Goal: Complete application form: Complete application form

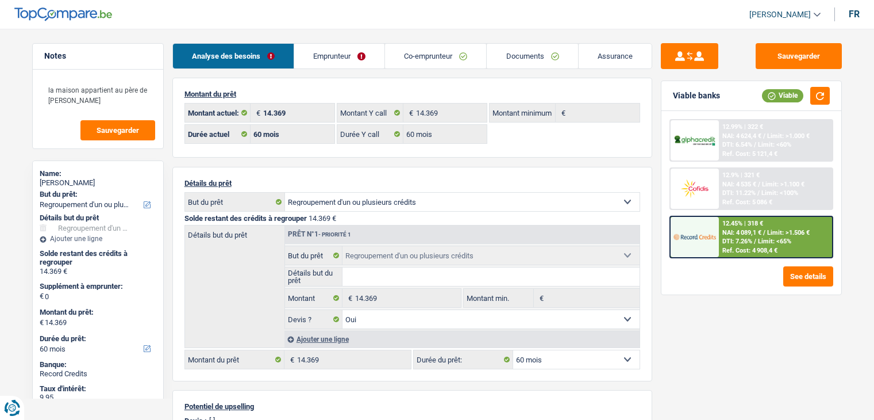
select select "refinancing"
select select "60"
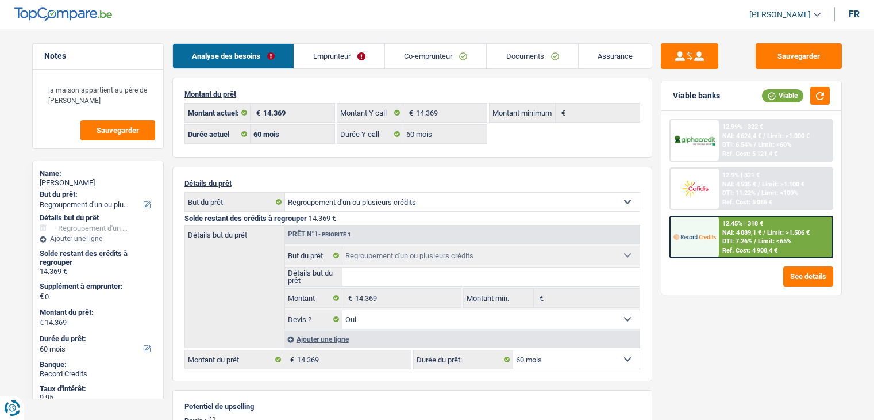
select select "refinancing"
select select "yes"
select select "60"
select select "32"
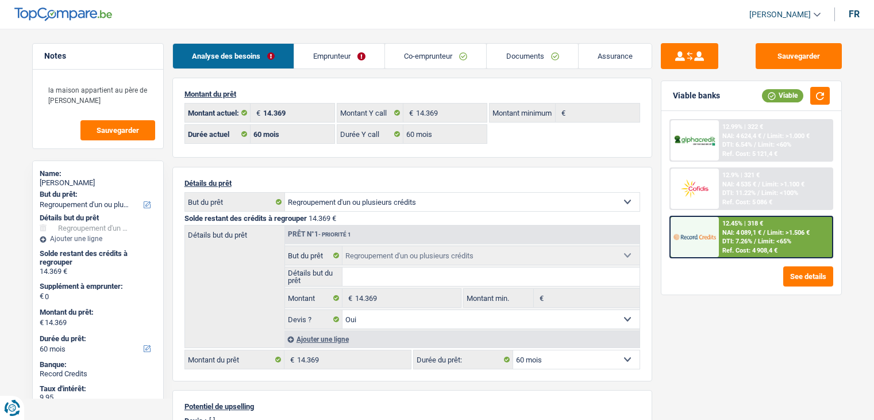
select select "married"
click at [372, 60] on link "Emprunteur" at bounding box center [339, 56] width 90 height 25
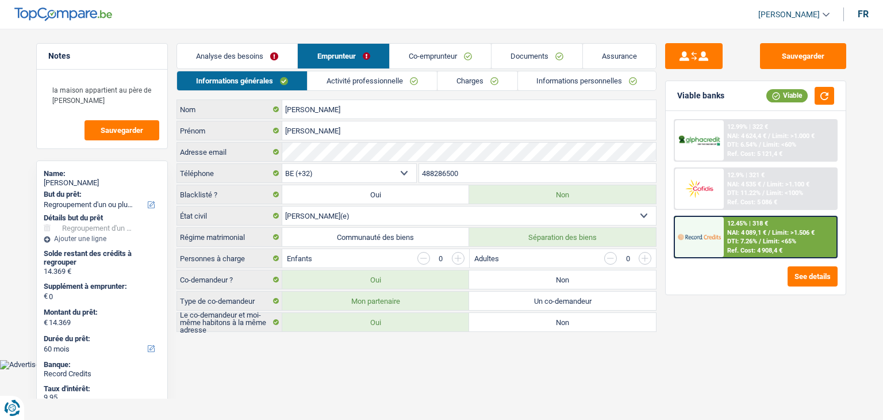
click at [485, 86] on link "Charges" at bounding box center [478, 80] width 80 height 19
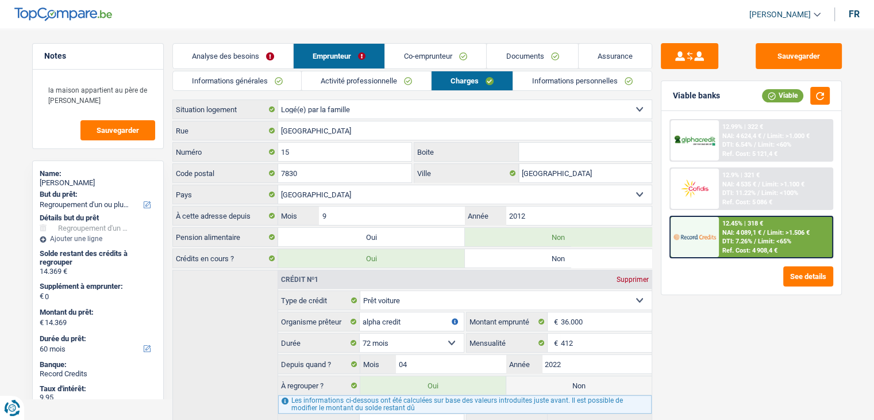
click at [444, 52] on link "Co-emprunteur" at bounding box center [435, 56] width 101 height 25
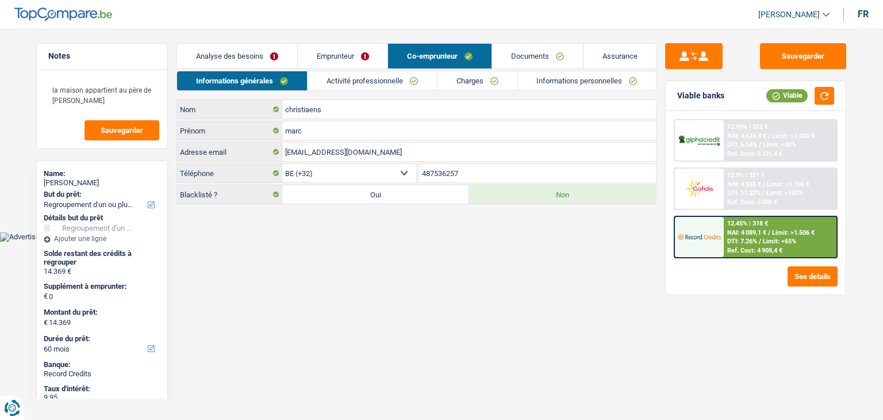
click at [471, 78] on link "Charges" at bounding box center [478, 80] width 80 height 19
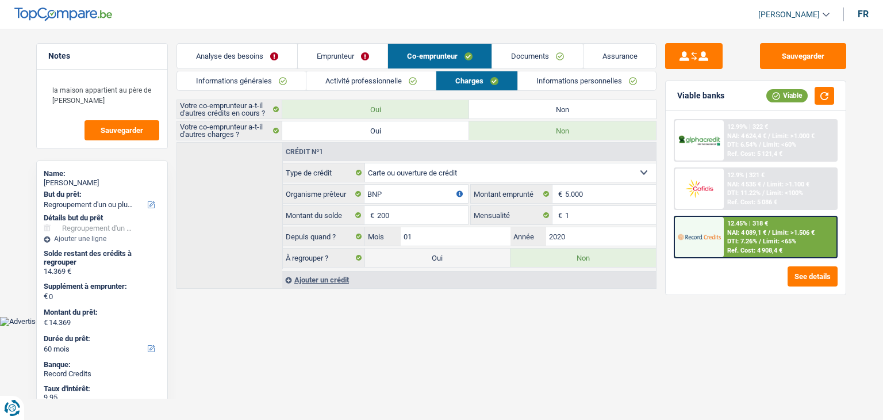
click at [408, 81] on link "Activité professionnelle" at bounding box center [370, 80] width 129 height 19
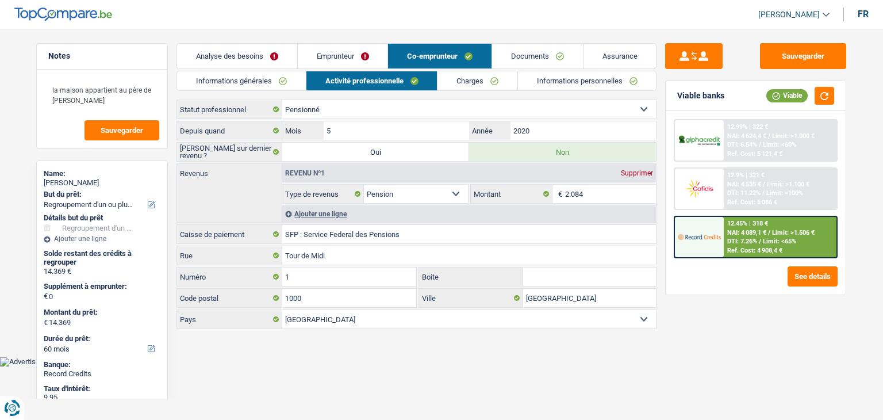
click at [480, 83] on link "Charges" at bounding box center [478, 80] width 80 height 19
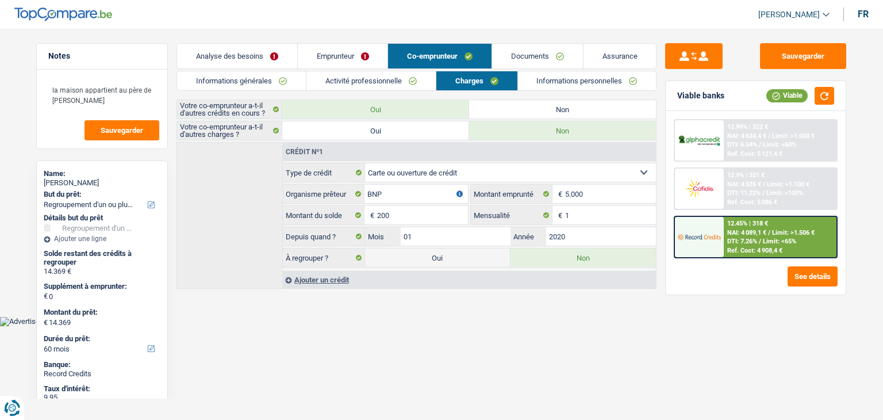
click at [387, 57] on link "Emprunteur" at bounding box center [343, 56] width 90 height 25
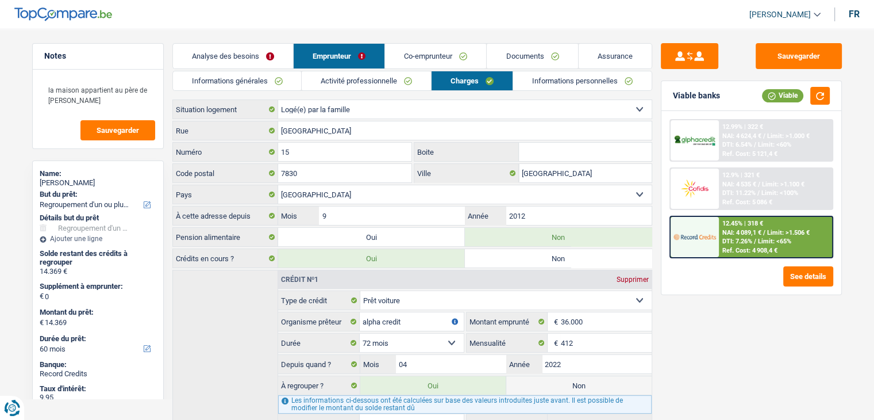
click at [749, 360] on div "Sauvegarder Viable banks Viable 12.99% | 322 € NAI: 4 624,4 € / Limit: >1.000 €…" at bounding box center [752, 220] width 198 height 355
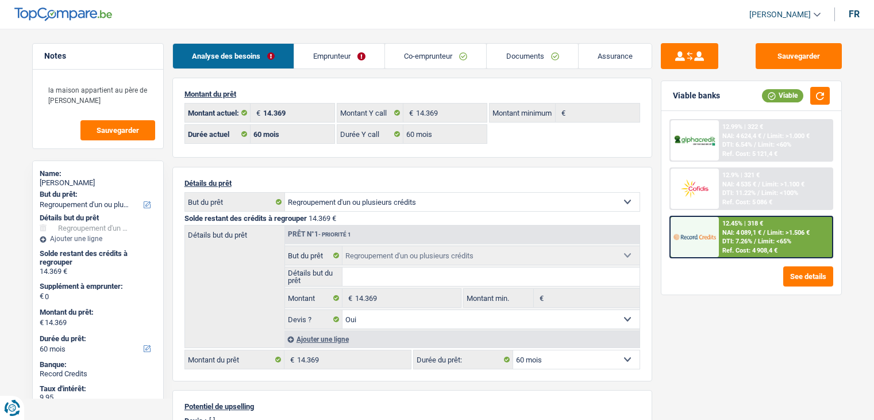
select select "refinancing"
select select "60"
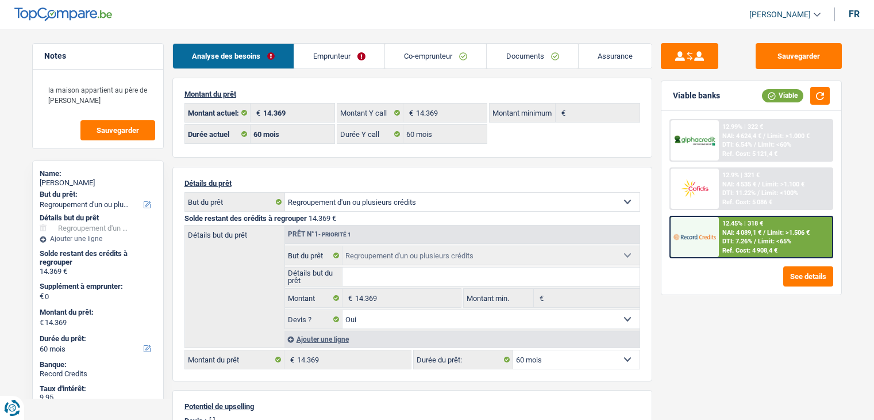
select select "refinancing"
select select "yes"
select select "60"
select select "32"
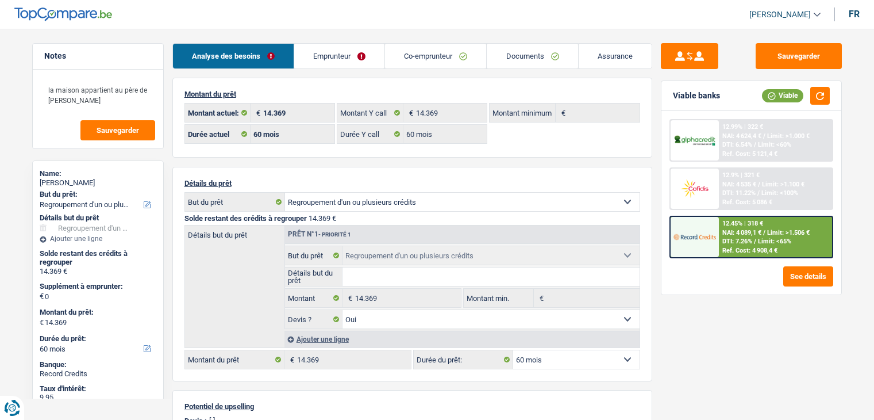
select select "married"
click at [95, 181] on div "[PERSON_NAME]" at bounding box center [98, 182] width 117 height 9
click at [94, 181] on div "[PERSON_NAME]" at bounding box center [98, 182] width 117 height 9
copy div "[PERSON_NAME]"
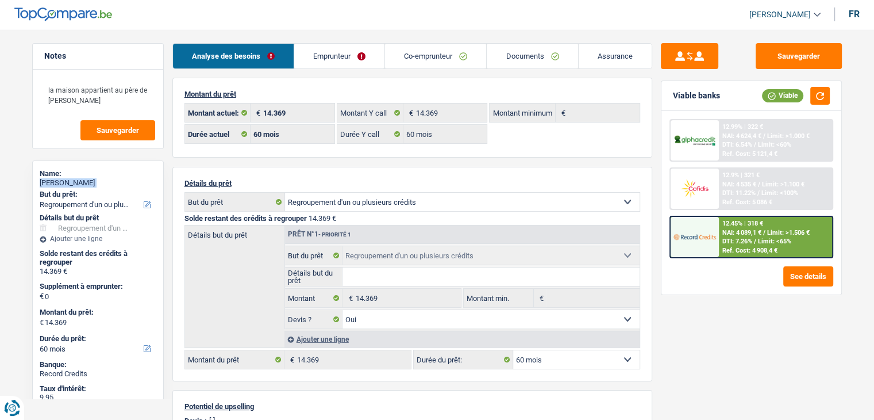
click at [317, 59] on link "Emprunteur" at bounding box center [339, 56] width 90 height 25
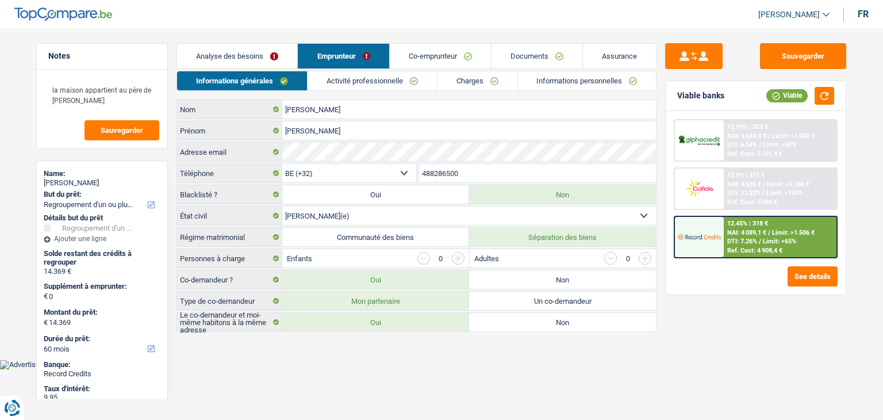
click at [441, 49] on link "Co-emprunteur" at bounding box center [440, 56] width 101 height 25
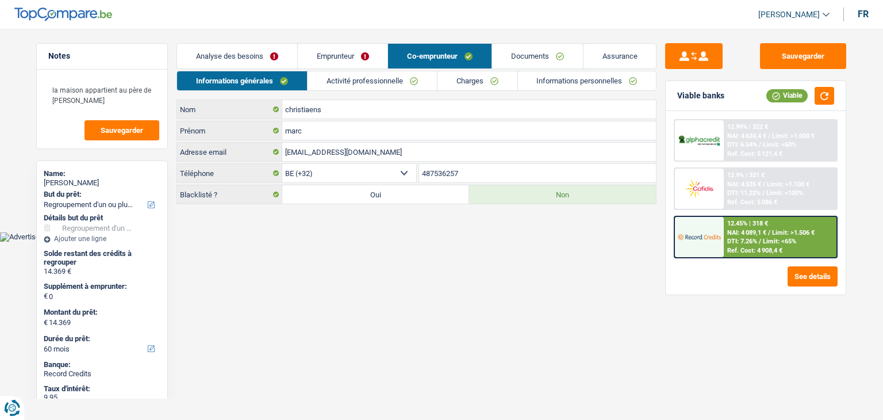
click at [379, 55] on link "Emprunteur" at bounding box center [343, 56] width 90 height 25
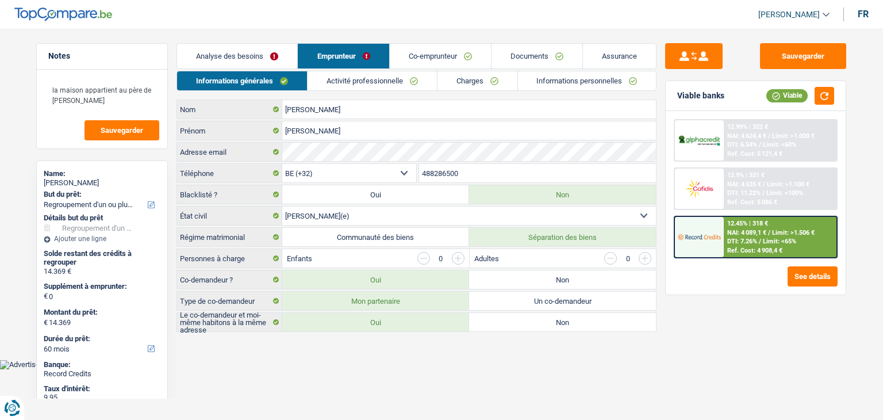
click at [430, 56] on link "Co-emprunteur" at bounding box center [440, 56] width 101 height 25
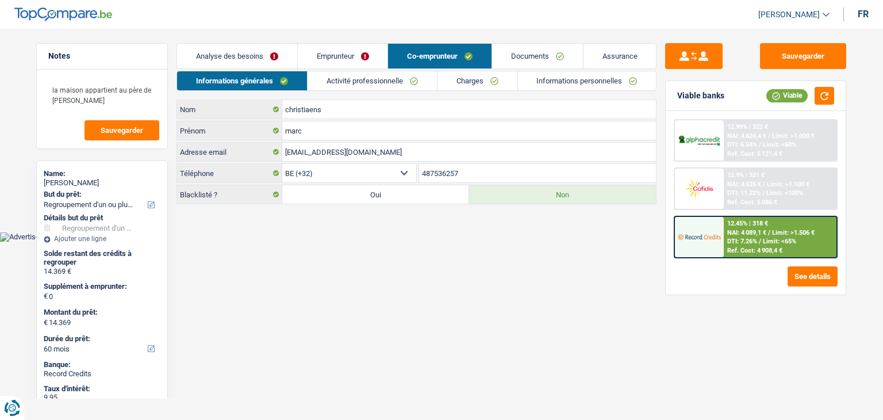
click at [380, 56] on link "Emprunteur" at bounding box center [343, 56] width 90 height 25
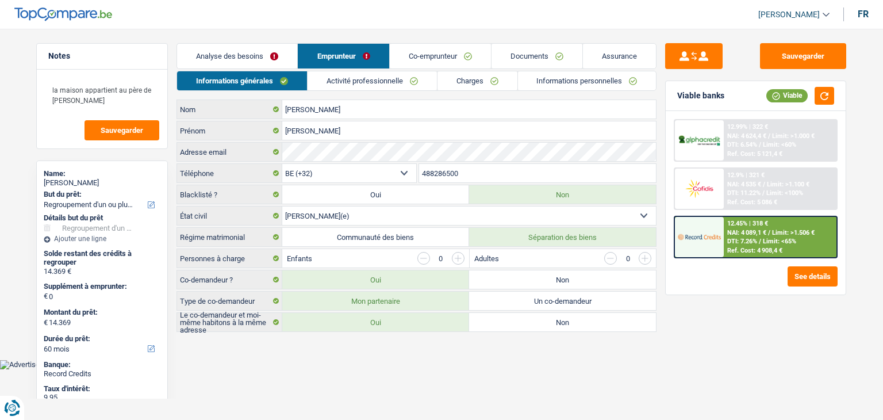
click at [349, 83] on link "Activité professionnelle" at bounding box center [372, 80] width 129 height 19
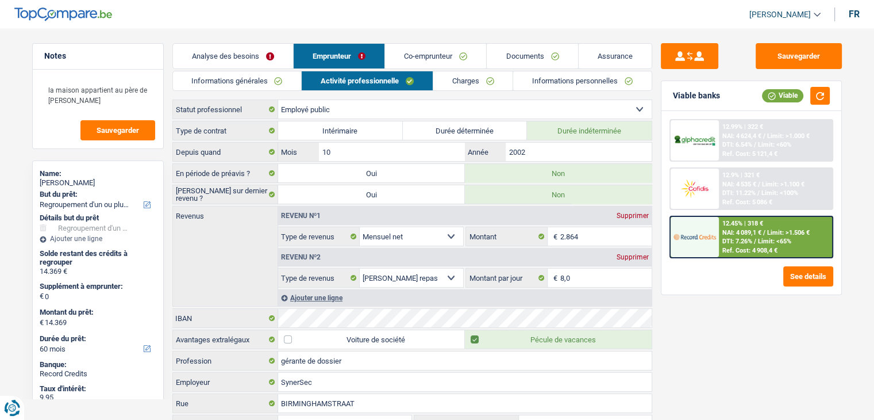
click at [427, 57] on link "Co-emprunteur" at bounding box center [435, 56] width 101 height 25
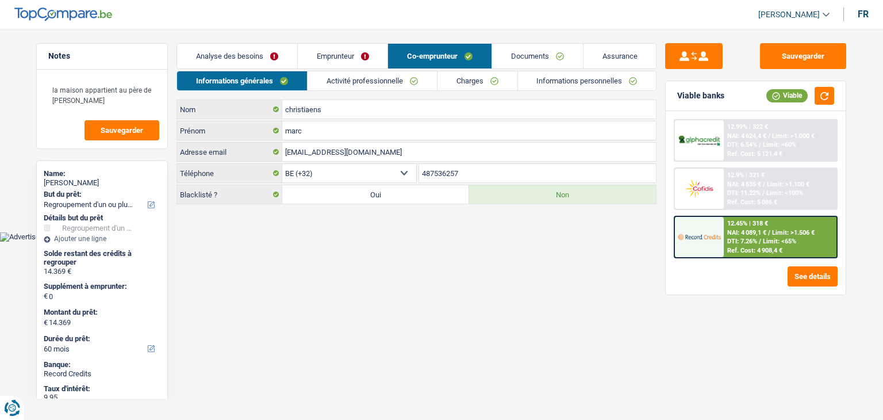
click at [396, 79] on link "Activité professionnelle" at bounding box center [372, 80] width 129 height 19
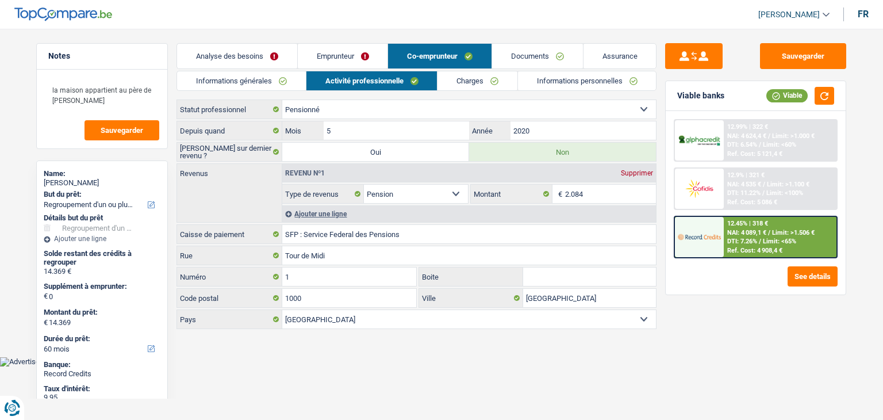
click at [359, 60] on link "Emprunteur" at bounding box center [343, 56] width 90 height 25
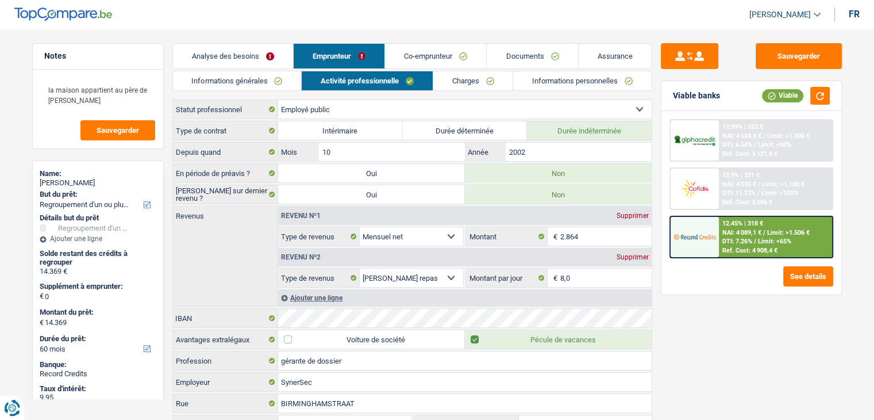
click at [462, 79] on link "Charges" at bounding box center [474, 80] width 80 height 19
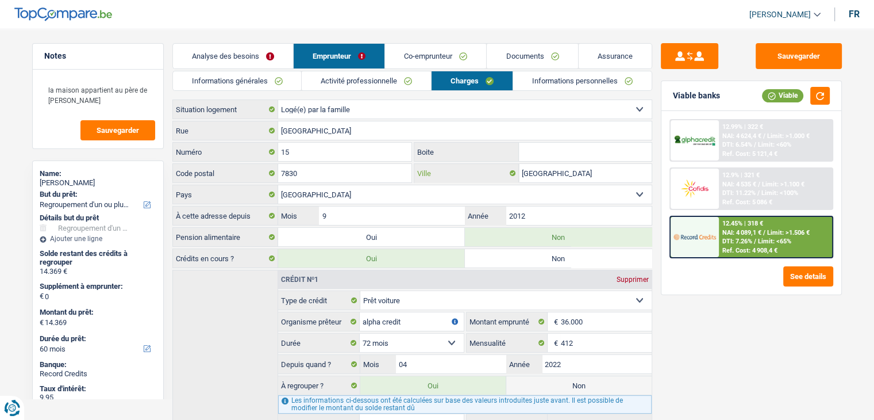
click at [543, 174] on input "[GEOGRAPHIC_DATA]" at bounding box center [585, 173] width 133 height 18
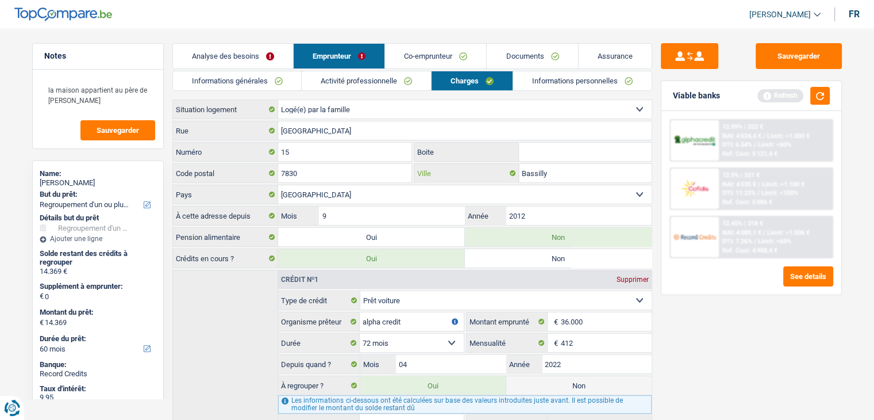
type input "Bassilly"
click at [538, 145] on input "Boite" at bounding box center [585, 152] width 133 height 18
type input "15"
click at [550, 86] on link "Informations personnelles" at bounding box center [582, 80] width 139 height 19
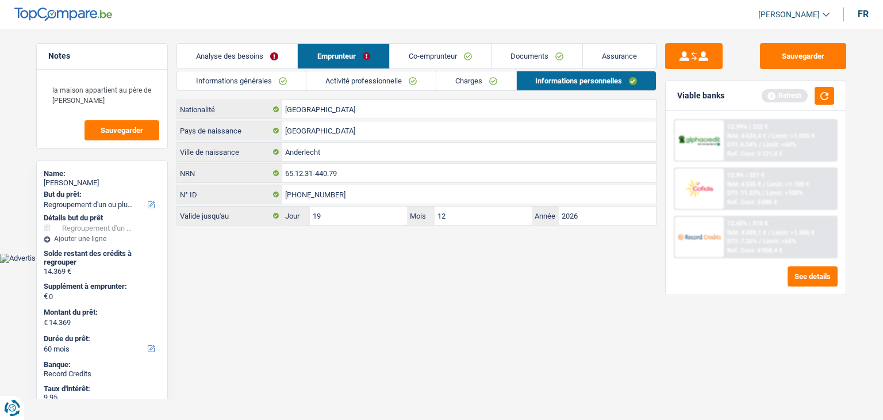
click at [451, 57] on link "Co-emprunteur" at bounding box center [440, 56] width 101 height 25
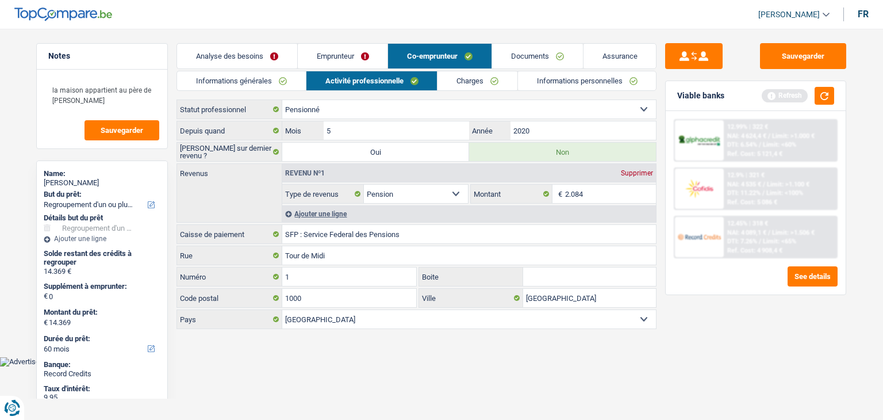
click at [558, 82] on link "Informations personnelles" at bounding box center [587, 80] width 139 height 19
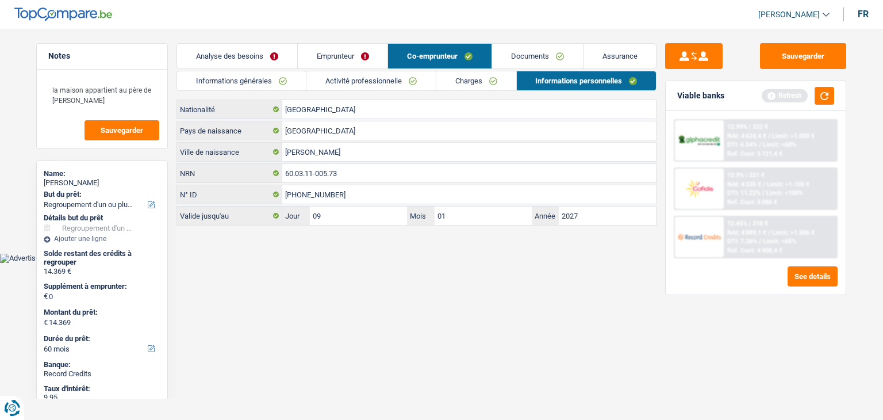
click at [586, 60] on link "Assurance" at bounding box center [620, 56] width 73 height 25
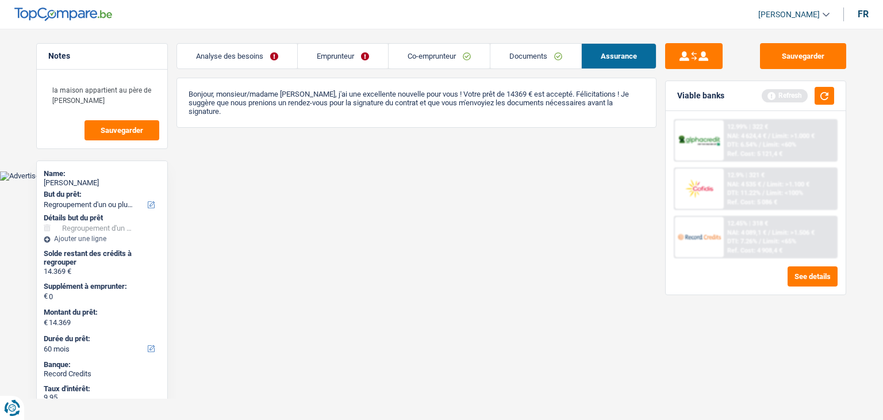
click at [262, 68] on li "Analyse des besoins" at bounding box center [237, 56] width 121 height 26
click at [833, 98] on button "button" at bounding box center [825, 96] width 20 height 18
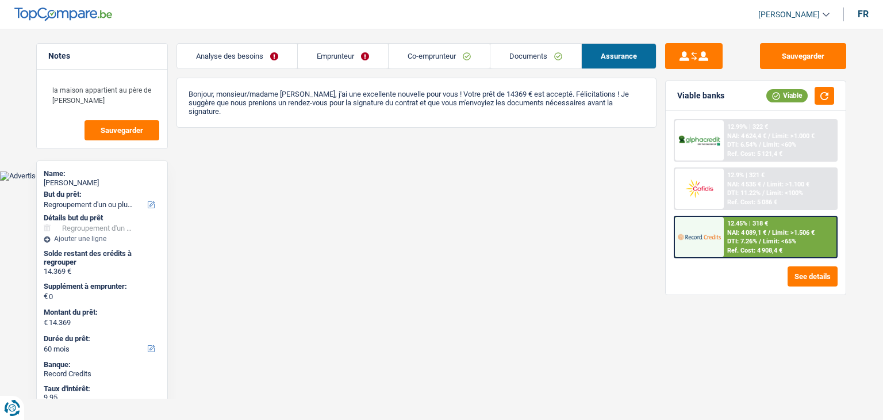
click at [280, 56] on link "Analyse des besoins" at bounding box center [237, 56] width 120 height 25
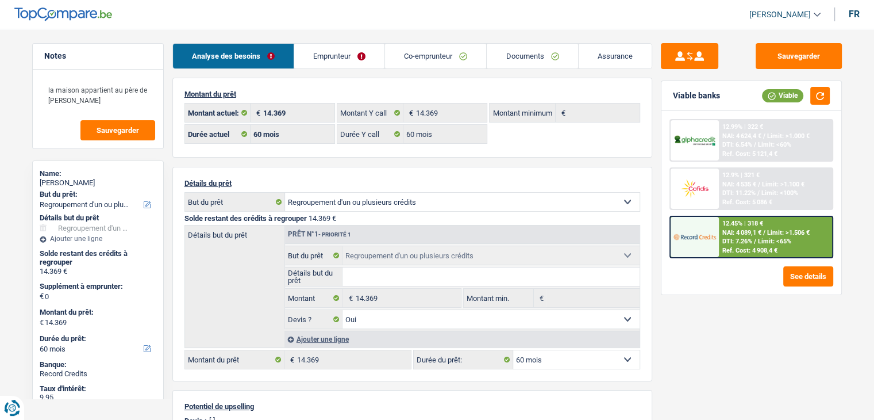
click at [470, 49] on link "Co-emprunteur" at bounding box center [435, 56] width 101 height 25
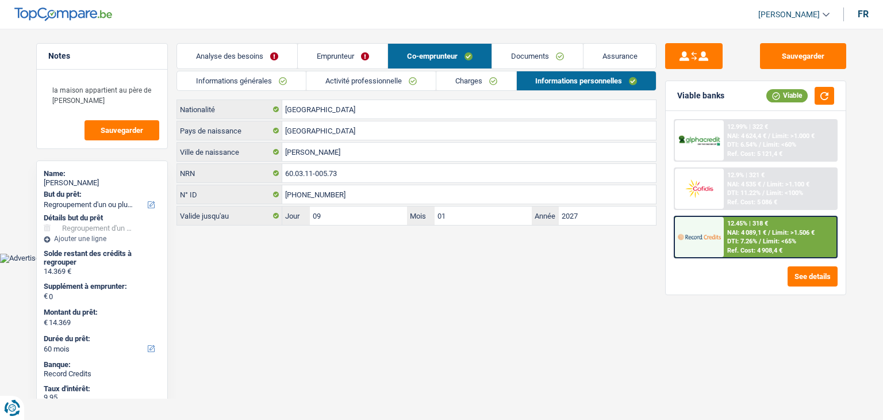
drag, startPoint x: 373, startPoint y: 55, endPoint x: 397, endPoint y: 63, distance: 25.3
click at [373, 55] on link "Emprunteur" at bounding box center [343, 56] width 90 height 25
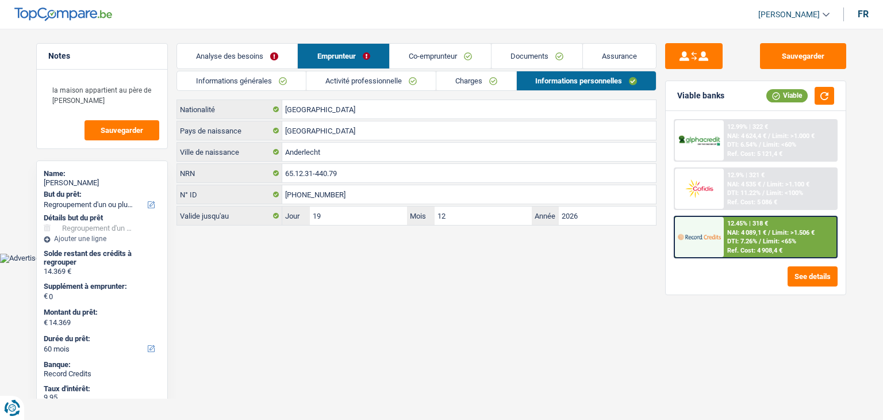
click at [494, 85] on link "Charges" at bounding box center [476, 80] width 80 height 19
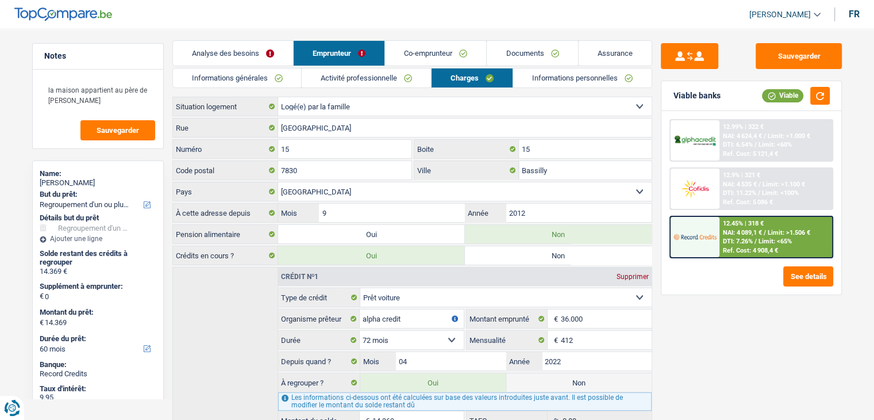
scroll to position [193, 0]
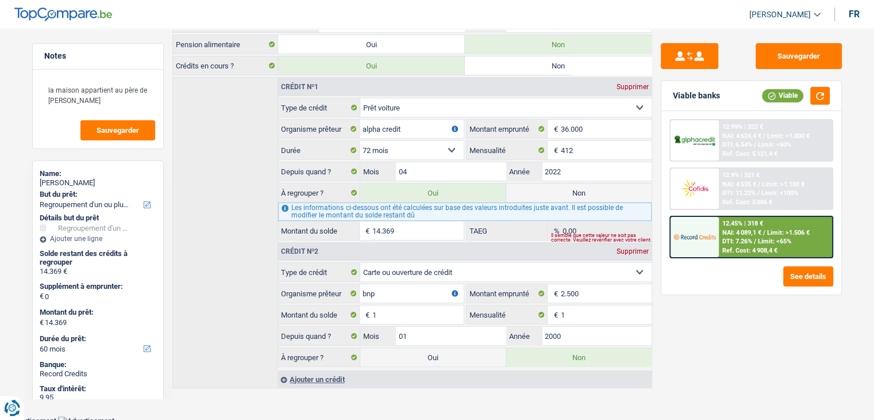
click at [808, 242] on div "12.45% | 318 € NAI: 4 089,1 € / Limit: >1.506 € DTI: 7.26% / Limit: <65% Ref. C…" at bounding box center [775, 237] width 113 height 40
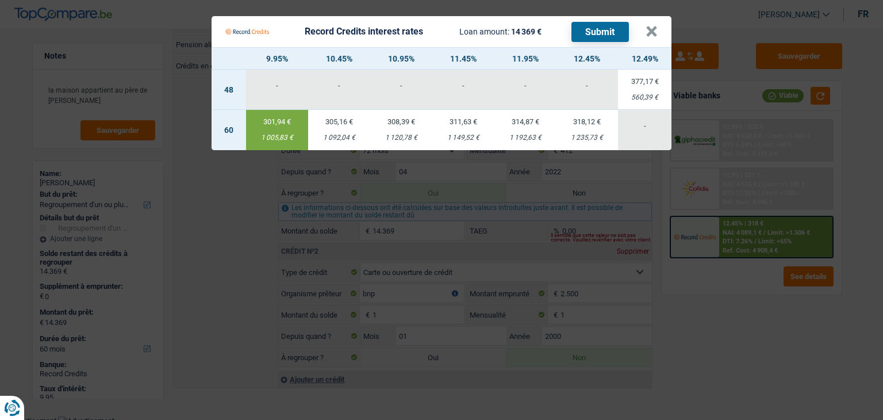
click at [764, 308] on Credits "Record Credits interest rates Loan amount: 14 369 € Submit × 9.95% 10.45% 10.95…" at bounding box center [441, 210] width 883 height 420
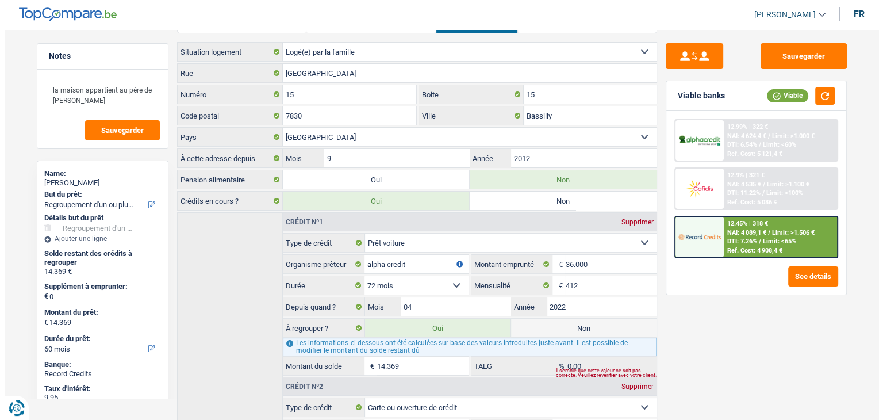
scroll to position [0, 0]
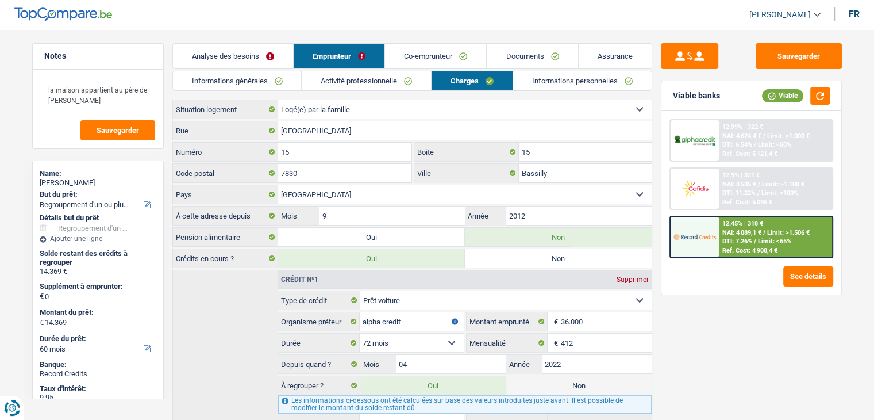
click at [406, 51] on link "Co-emprunteur" at bounding box center [435, 56] width 101 height 25
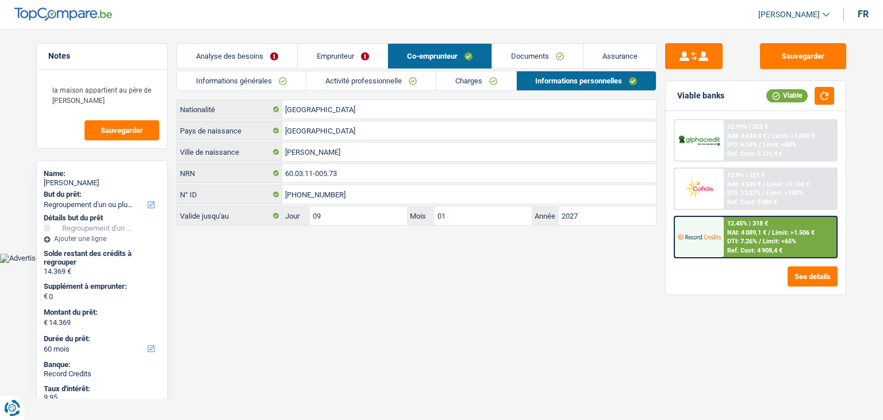
drag, startPoint x: 374, startPoint y: 57, endPoint x: 383, endPoint y: 78, distance: 22.4
click at [374, 57] on link "Emprunteur" at bounding box center [343, 56] width 90 height 25
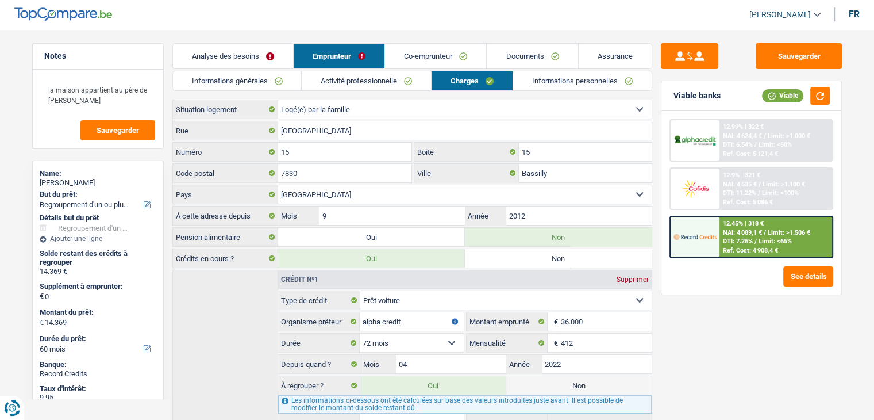
click at [385, 79] on link "Activité professionnelle" at bounding box center [366, 80] width 129 height 19
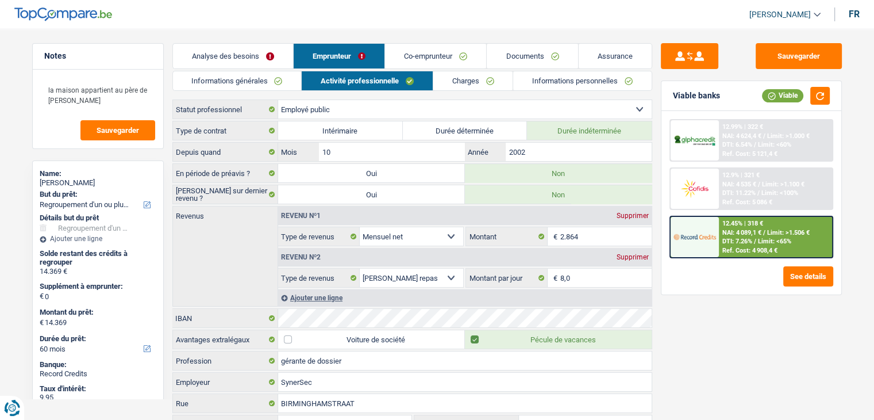
click at [435, 59] on link "Co-emprunteur" at bounding box center [435, 56] width 101 height 25
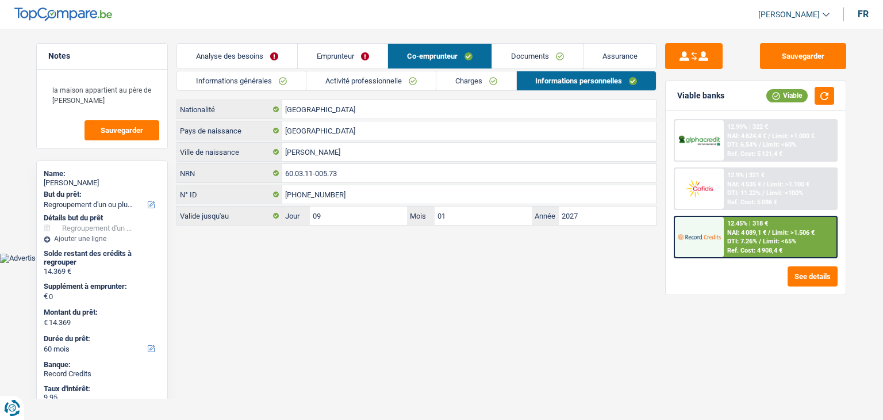
click at [417, 82] on link "Activité professionnelle" at bounding box center [370, 80] width 129 height 19
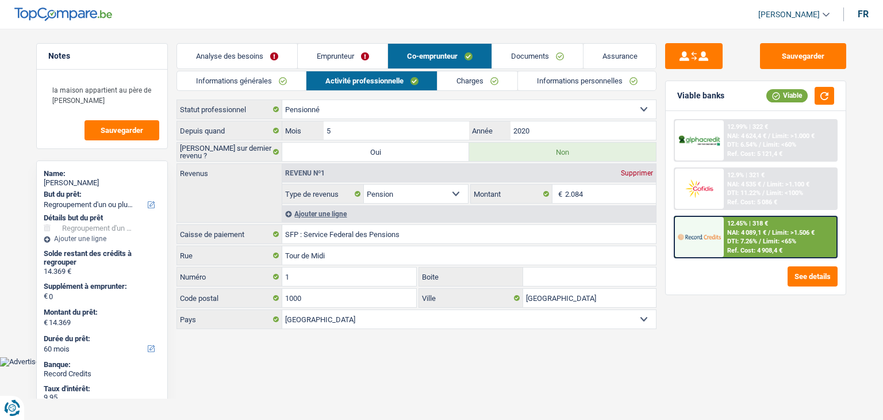
click at [389, 63] on link "Co-emprunteur" at bounding box center [439, 56] width 103 height 25
click at [386, 60] on link "Emprunteur" at bounding box center [343, 56] width 90 height 25
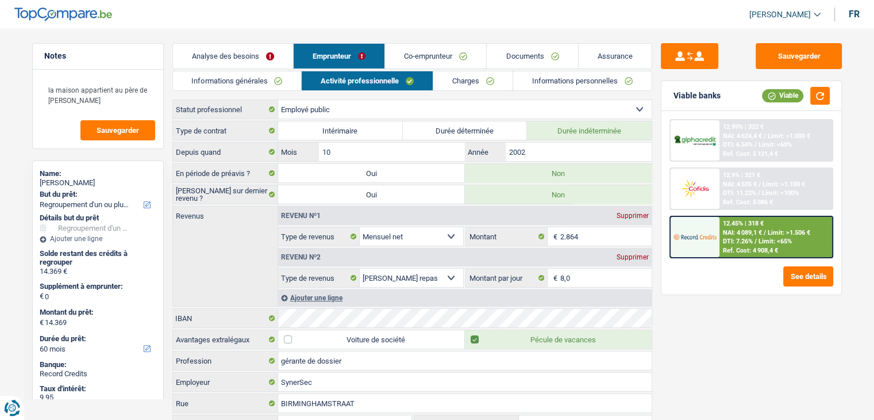
click at [466, 81] on link "Charges" at bounding box center [474, 80] width 80 height 19
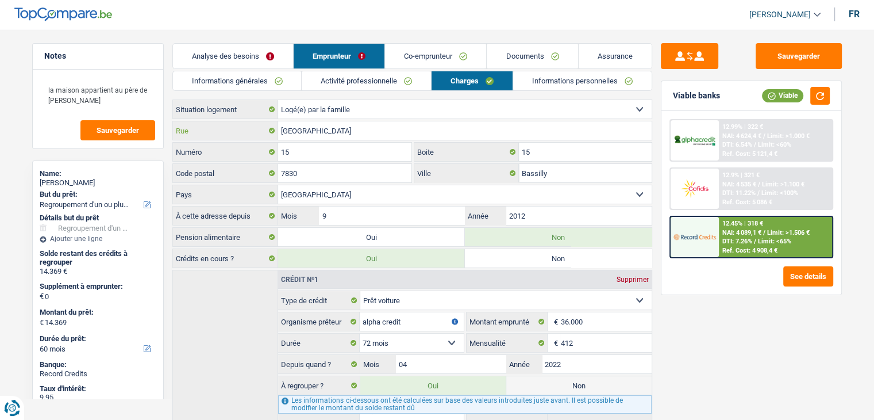
click at [404, 131] on input "[GEOGRAPHIC_DATA]" at bounding box center [465, 130] width 374 height 18
click at [531, 168] on input "Bassilly" at bounding box center [585, 173] width 133 height 18
click at [529, 169] on input "Bassilly" at bounding box center [585, 173] width 133 height 18
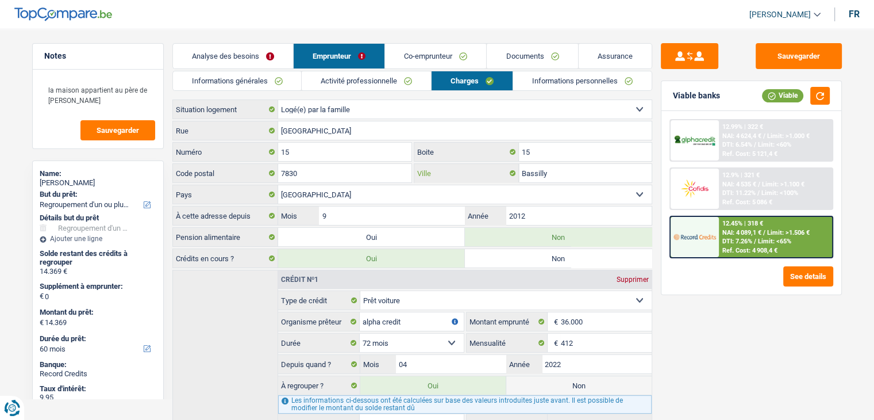
click at [529, 170] on input "Bassilly" at bounding box center [585, 173] width 133 height 18
click at [546, 80] on link "Informations personnelles" at bounding box center [582, 80] width 139 height 19
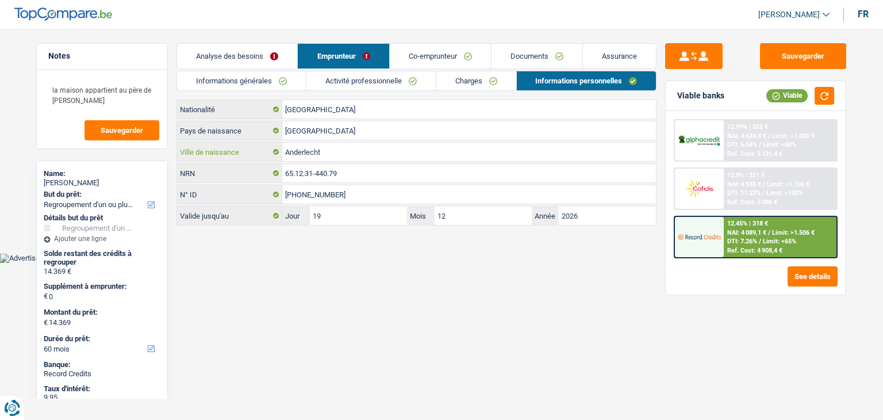
click at [387, 153] on input "Anderlecht" at bounding box center [469, 152] width 374 height 18
drag, startPoint x: 461, startPoint y: 59, endPoint x: 513, endPoint y: 70, distance: 53.4
click at [460, 59] on link "Co-emprunteur" at bounding box center [440, 56] width 101 height 25
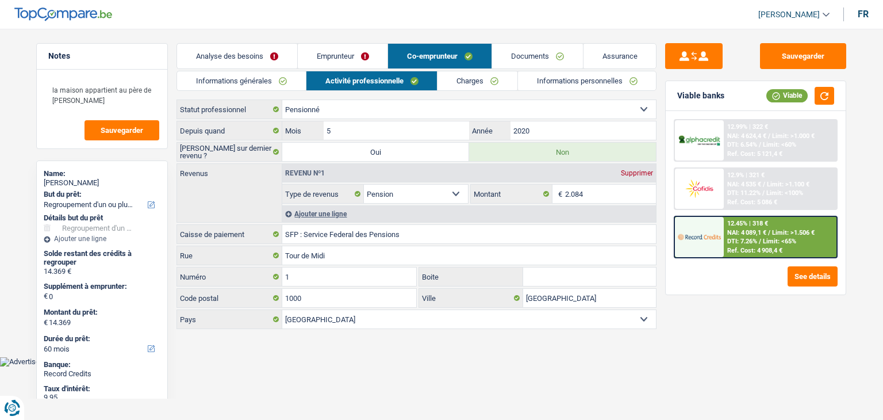
click at [553, 84] on link "Informations personnelles" at bounding box center [587, 80] width 139 height 19
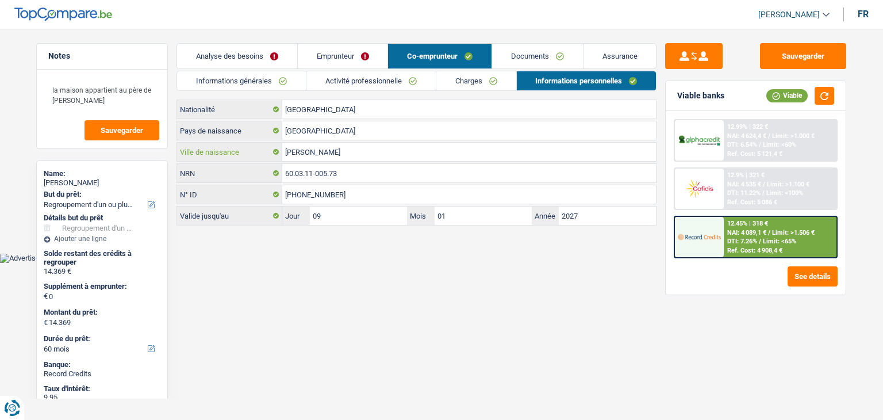
click at [396, 153] on input "[PERSON_NAME]" at bounding box center [469, 152] width 374 height 18
